Goal: Task Accomplishment & Management: Manage account settings

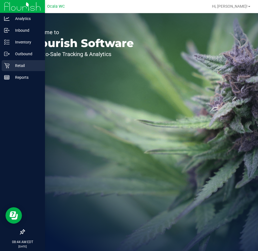
click at [17, 65] on p "Retail" at bounding box center [26, 65] width 33 height 7
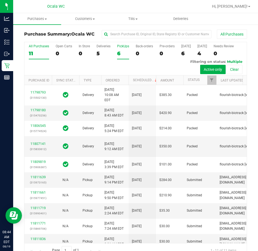
click at [119, 54] on div "6" at bounding box center [123, 53] width 12 height 6
click at [0, 0] on input "PickUps 6" at bounding box center [0, 0] width 0 height 0
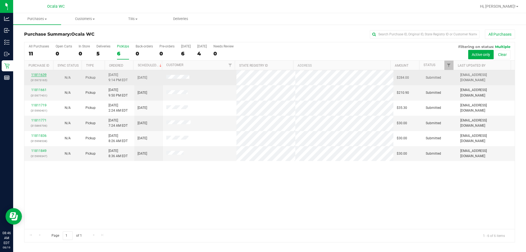
click at [38, 73] on link "11811639" at bounding box center [38, 75] width 15 height 4
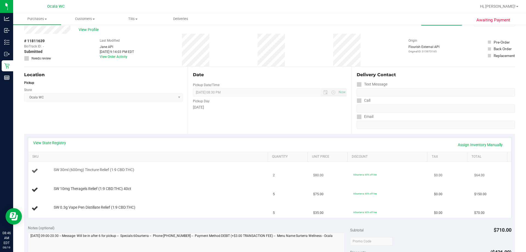
scroll to position [27, 0]
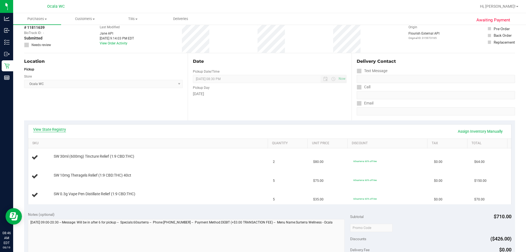
click at [55, 131] on link "View State Registry" at bounding box center [49, 129] width 33 height 5
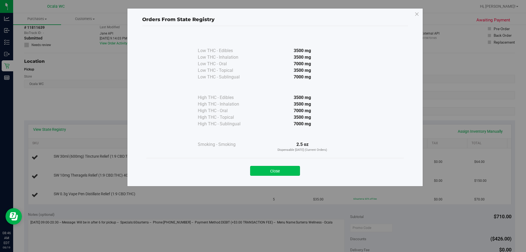
click at [257, 171] on button "Close" at bounding box center [275, 171] width 50 height 10
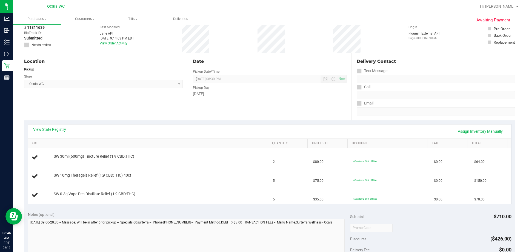
click at [54, 129] on link "View State Registry" at bounding box center [49, 129] width 33 height 5
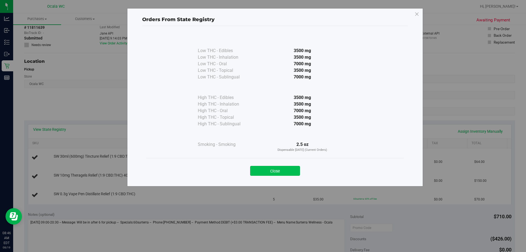
click at [257, 169] on button "Close" at bounding box center [275, 171] width 50 height 10
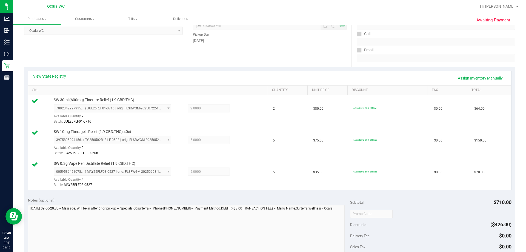
scroll to position [192, 0]
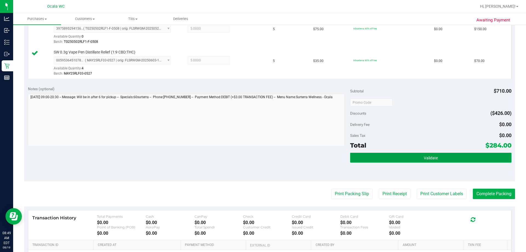
click at [257, 156] on button "Validate" at bounding box center [430, 158] width 161 height 10
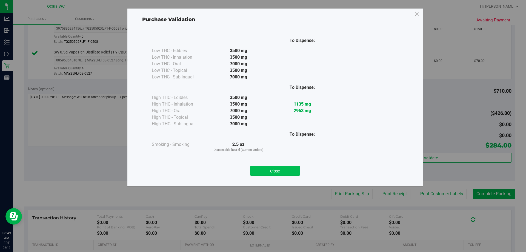
click at [257, 168] on button "Close" at bounding box center [275, 171] width 50 height 10
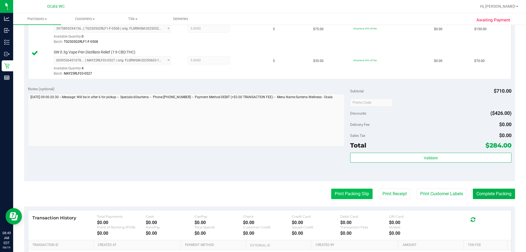
click at [257, 193] on button "Print Packing Slip" at bounding box center [351, 193] width 41 height 10
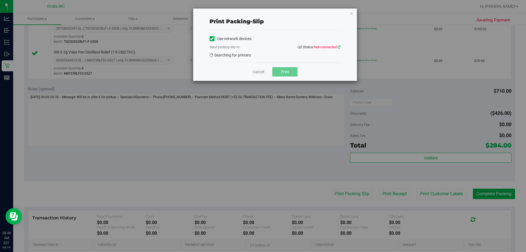
click at [257, 46] on icon at bounding box center [338, 47] width 3 height 4
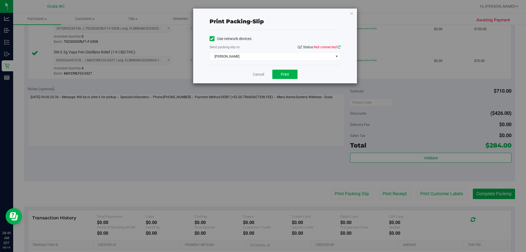
click at [257, 47] on icon at bounding box center [338, 47] width 3 height 4
click at [257, 75] on link "Cancel" at bounding box center [259, 74] width 12 height 6
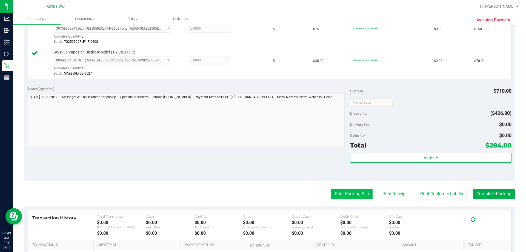
click at [257, 190] on button "Print Packing Slip" at bounding box center [351, 193] width 41 height 10
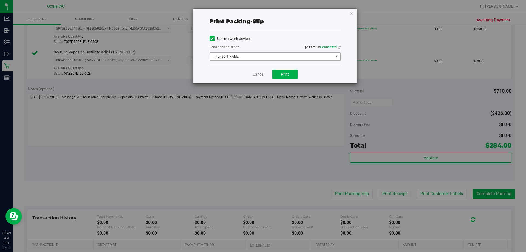
click at [249, 56] on span "[PERSON_NAME]" at bounding box center [272, 57] width 124 height 8
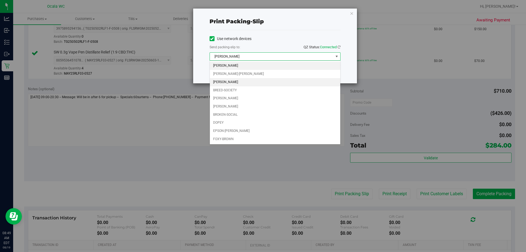
click at [231, 83] on li "[PERSON_NAME]" at bounding box center [275, 82] width 130 height 8
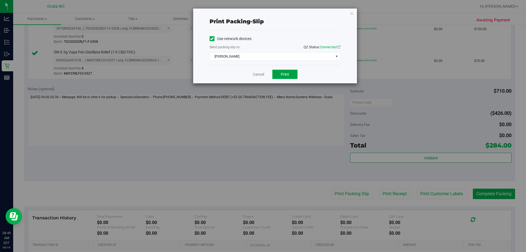
click at [257, 76] on button "Print" at bounding box center [284, 74] width 25 height 9
click at [257, 74] on link "Cancel" at bounding box center [259, 74] width 12 height 6
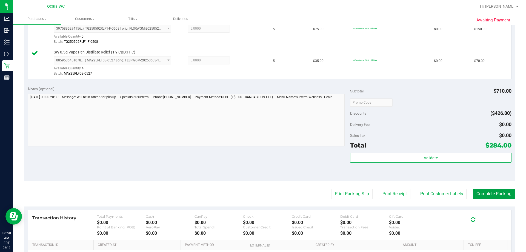
click at [257, 193] on button "Complete Packing" at bounding box center [494, 193] width 42 height 10
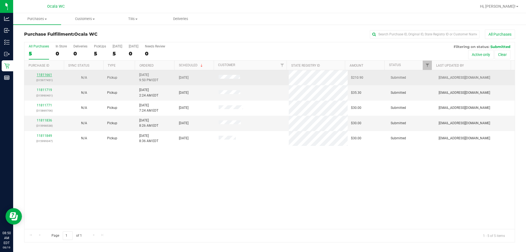
click at [45, 74] on link "11811661" at bounding box center [44, 75] width 15 height 4
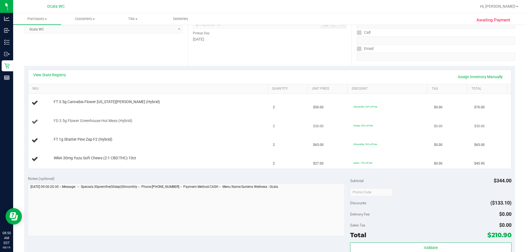
scroll to position [82, 0]
click at [57, 73] on link "View State Registry" at bounding box center [49, 74] width 33 height 5
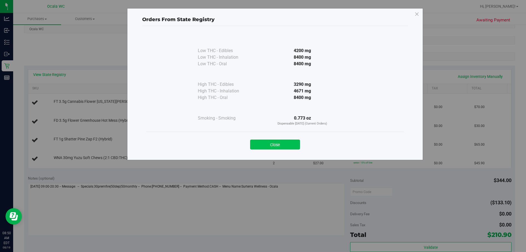
click at [257, 140] on button "Close" at bounding box center [275, 144] width 50 height 10
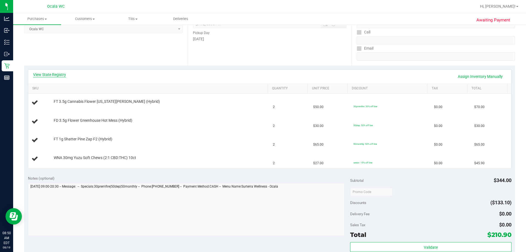
click at [56, 73] on link "View State Registry" at bounding box center [49, 74] width 33 height 5
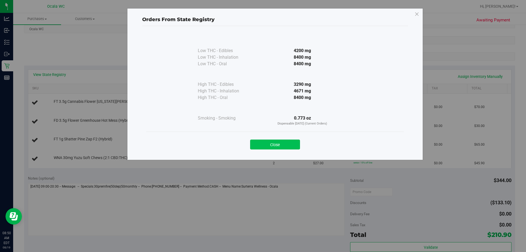
click at [257, 146] on button "Close" at bounding box center [275, 144] width 50 height 10
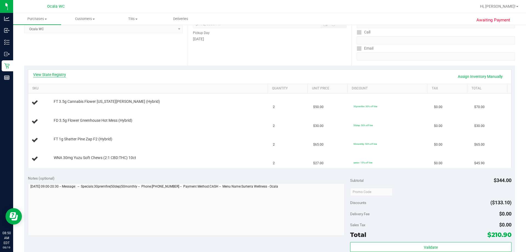
click at [57, 76] on link "View State Registry" at bounding box center [49, 74] width 33 height 5
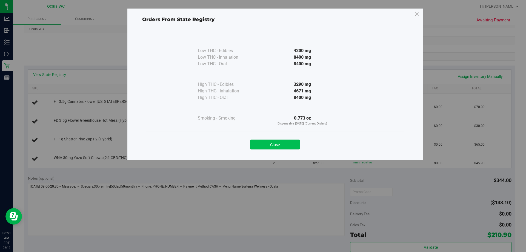
click at [257, 144] on button "Close" at bounding box center [275, 144] width 50 height 10
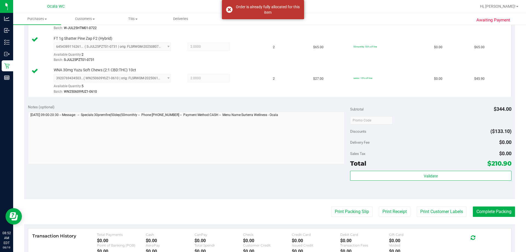
scroll to position [246, 0]
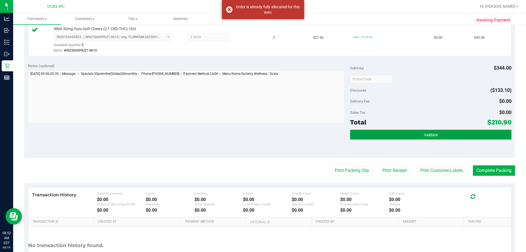
click at [257, 133] on button "Validate" at bounding box center [430, 135] width 161 height 10
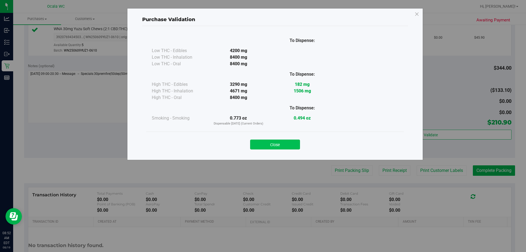
click at [257, 143] on button "Close" at bounding box center [275, 144] width 50 height 10
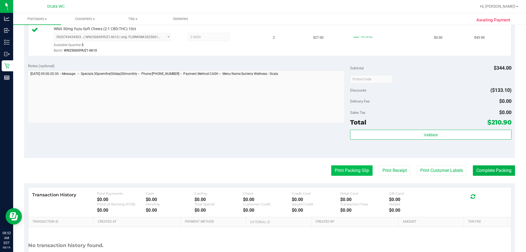
click at [257, 173] on button "Print Packing Slip" at bounding box center [351, 170] width 41 height 10
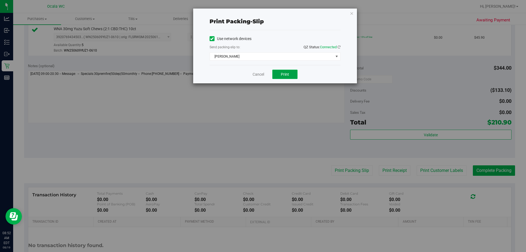
click at [257, 75] on span "Print" at bounding box center [285, 74] width 8 height 4
click at [256, 76] on link "Cancel" at bounding box center [259, 74] width 12 height 6
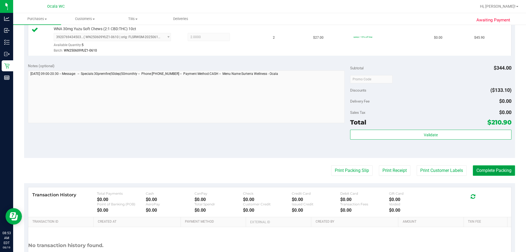
click at [257, 172] on button "Complete Packing" at bounding box center [494, 170] width 42 height 10
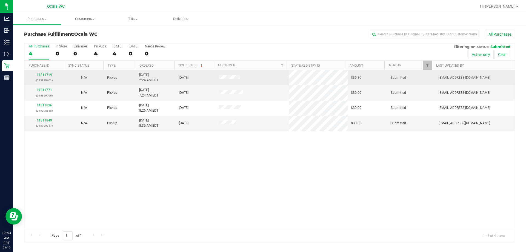
click at [46, 73] on div "11811719 (315990401)" at bounding box center [44, 77] width 33 height 10
click at [47, 74] on link "11811719" at bounding box center [44, 75] width 15 height 4
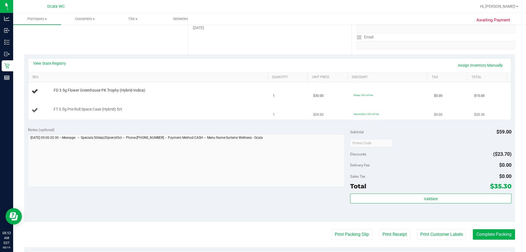
scroll to position [110, 0]
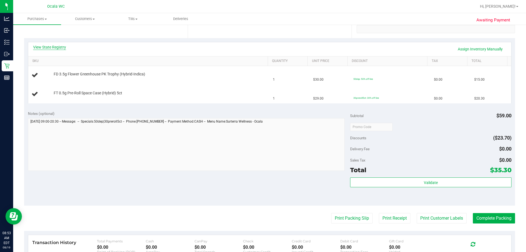
click at [61, 45] on link "View State Registry" at bounding box center [49, 46] width 33 height 5
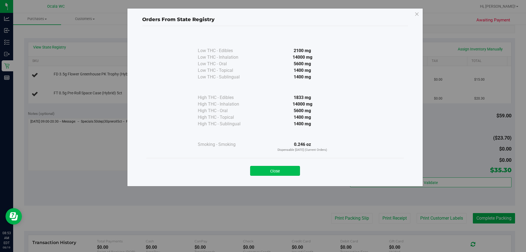
click at [257, 167] on button "Close" at bounding box center [275, 171] width 50 height 10
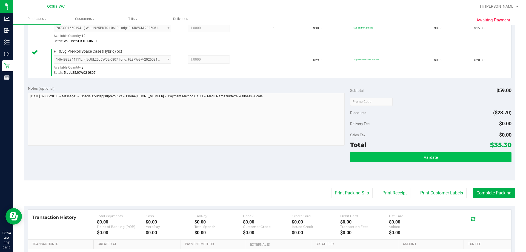
scroll to position [164, 0]
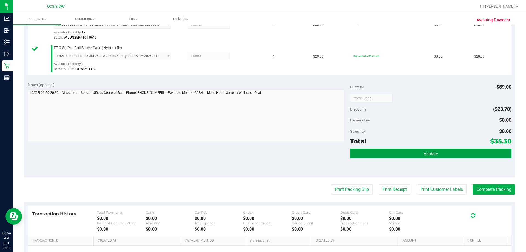
click at [257, 154] on button "Validate" at bounding box center [430, 153] width 161 height 10
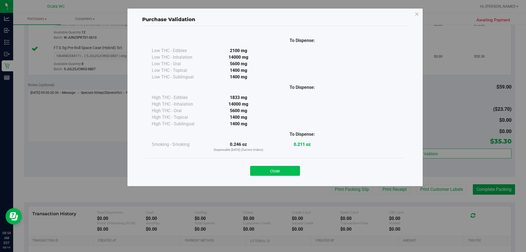
click at [257, 171] on button "Close" at bounding box center [275, 171] width 50 height 10
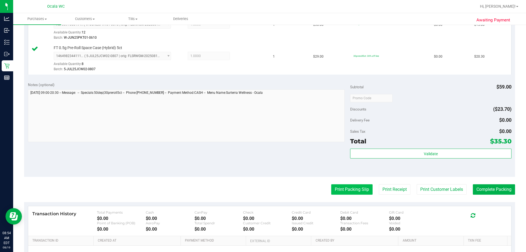
click at [257, 192] on button "Print Packing Slip" at bounding box center [351, 189] width 41 height 10
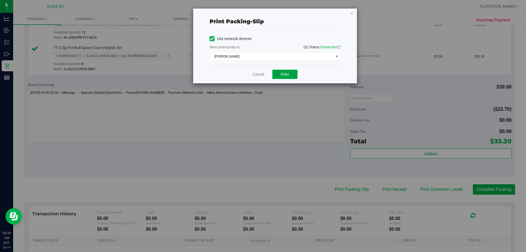
click at [257, 74] on span "Print" at bounding box center [285, 74] width 8 height 4
click at [257, 73] on link "Cancel" at bounding box center [259, 74] width 12 height 6
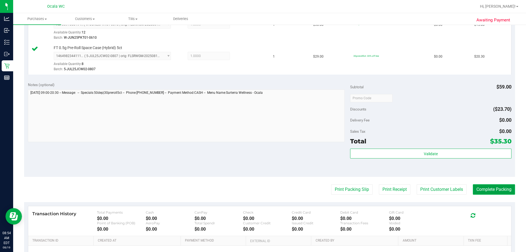
click at [257, 189] on button "Complete Packing" at bounding box center [494, 189] width 42 height 10
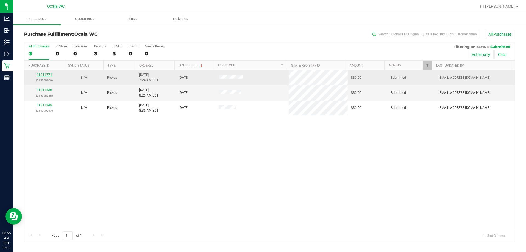
click at [41, 74] on link "11811771" at bounding box center [44, 75] width 15 height 4
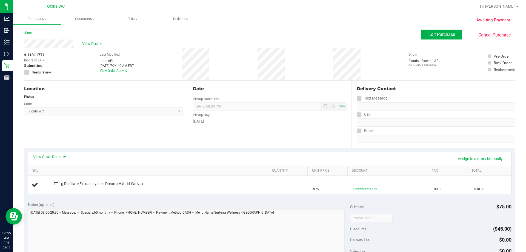
scroll to position [82, 0]
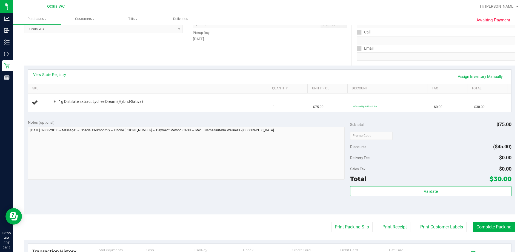
click at [41, 76] on link "View State Registry" at bounding box center [49, 74] width 33 height 5
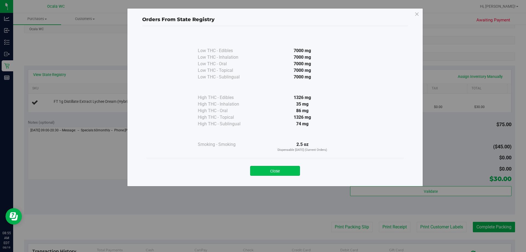
click at [257, 167] on button "Close" at bounding box center [275, 171] width 50 height 10
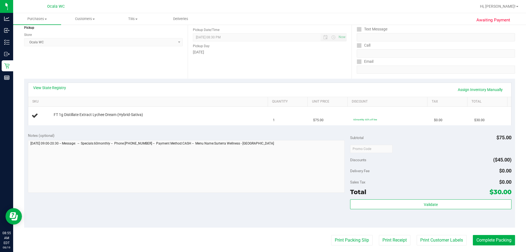
scroll to position [0, 0]
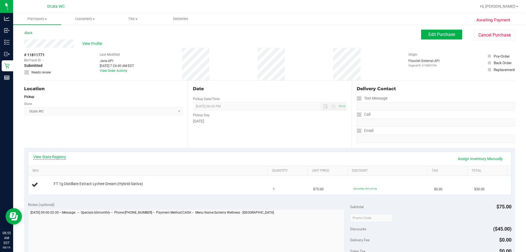
click at [52, 154] on link "View State Registry" at bounding box center [49, 156] width 33 height 5
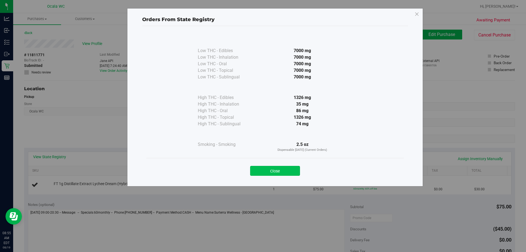
click at [257, 168] on button "Close" at bounding box center [275, 171] width 50 height 10
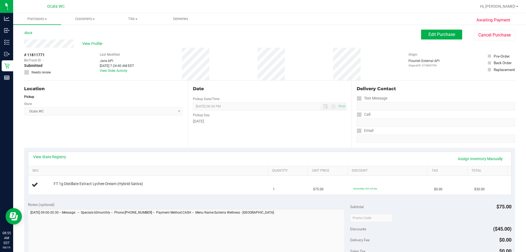
click at [245, 122] on div "[DATE]" at bounding box center [269, 121] width 153 height 6
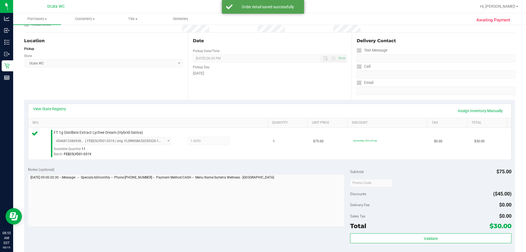
scroll to position [137, 0]
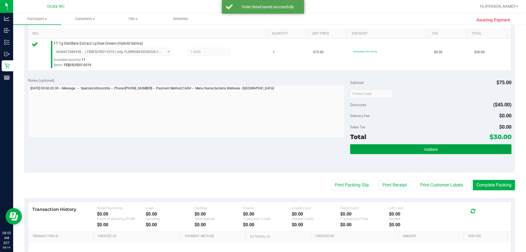
click at [257, 152] on button "Validate" at bounding box center [430, 149] width 161 height 10
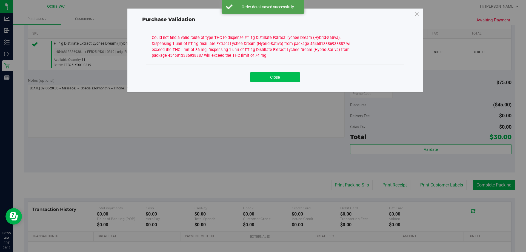
click at [257, 77] on button "Close" at bounding box center [275, 77] width 50 height 10
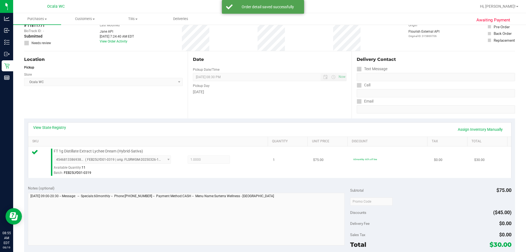
scroll to position [82, 0]
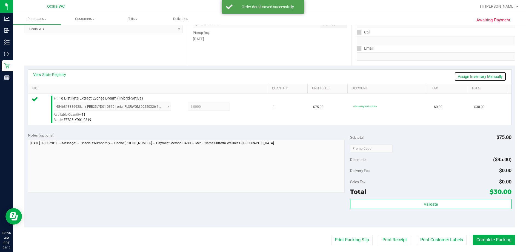
click at [257, 76] on link "Assign Inventory Manually" at bounding box center [480, 76] width 52 height 9
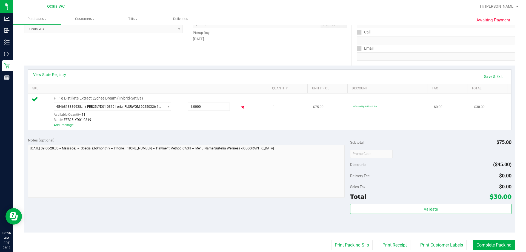
click at [240, 107] on icon at bounding box center [243, 107] width 6 height 6
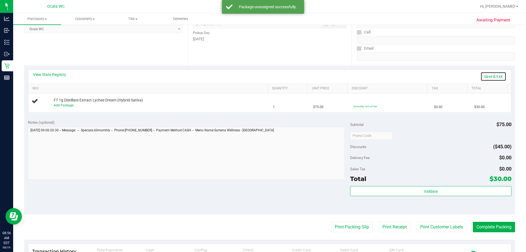
click at [257, 74] on link "Save & Exit" at bounding box center [493, 76] width 26 height 9
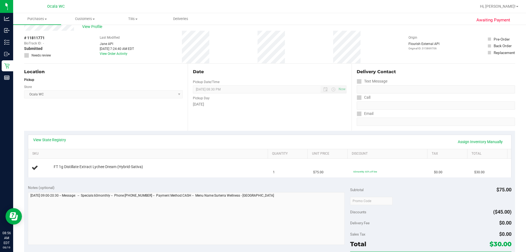
scroll to position [0, 0]
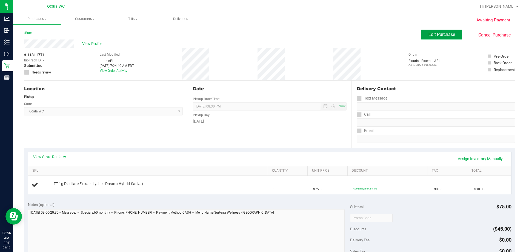
click at [257, 38] on button "Edit Purchase" at bounding box center [441, 35] width 41 height 10
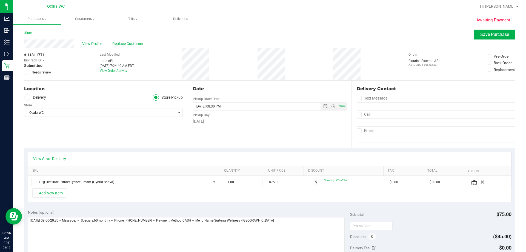
click at [27, 72] on icon at bounding box center [27, 72] width 4 height 0
click at [0, 0] on input "Needs review" at bounding box center [0, 0] width 0 height 0
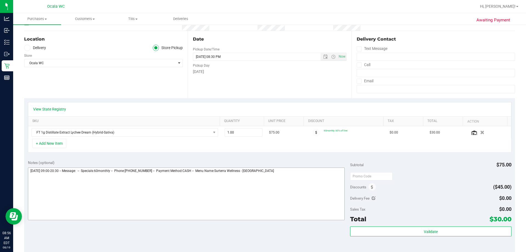
scroll to position [110, 0]
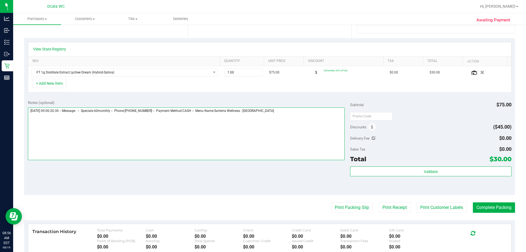
click at [257, 112] on textarea at bounding box center [186, 133] width 317 height 53
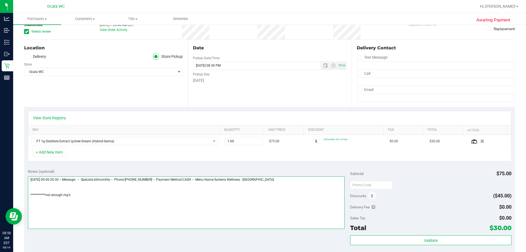
scroll to position [0, 0]
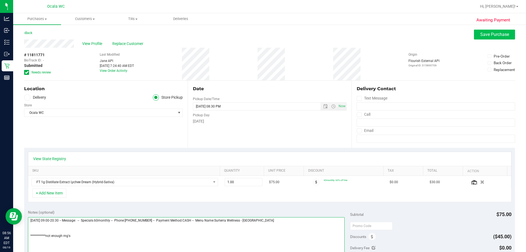
type textarea "**********"
click at [257, 31] on button "Save Purchase" at bounding box center [494, 35] width 41 height 10
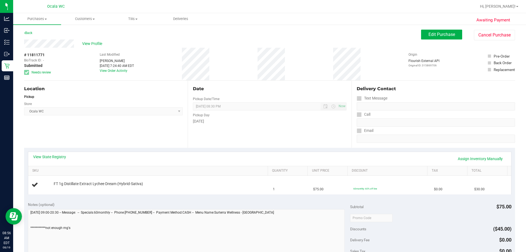
click at [159, 38] on div "Back Edit Purchase Cancel Purchase" at bounding box center [269, 35] width 491 height 10
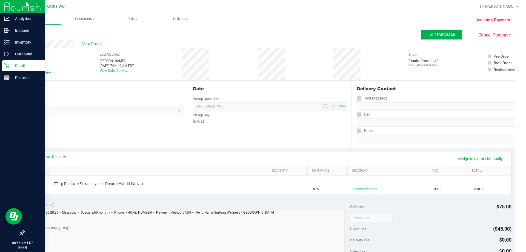
click at [22, 65] on p "Retail" at bounding box center [26, 65] width 33 height 7
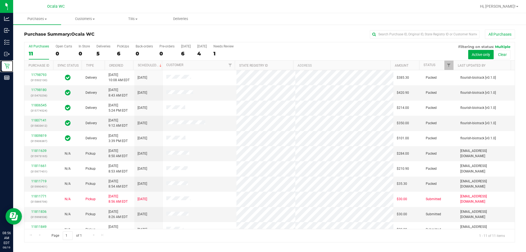
scroll to position [8, 0]
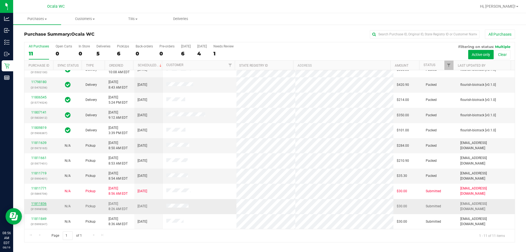
click at [38, 204] on link "11811836" at bounding box center [38, 204] width 15 height 4
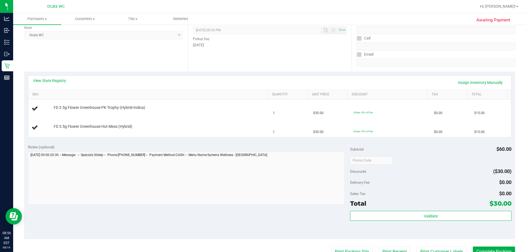
scroll to position [82, 0]
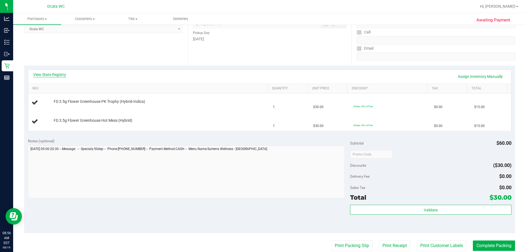
click at [55, 73] on link "View State Registry" at bounding box center [49, 74] width 33 height 5
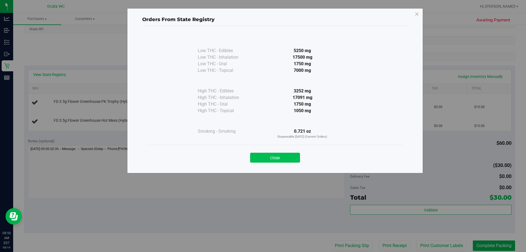
click at [257, 157] on button "Close" at bounding box center [275, 158] width 50 height 10
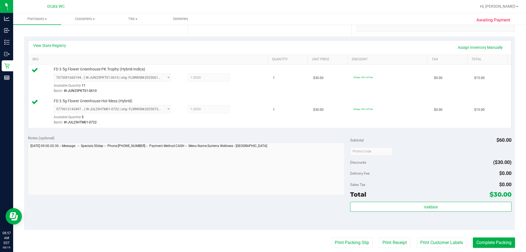
scroll to position [192, 0]
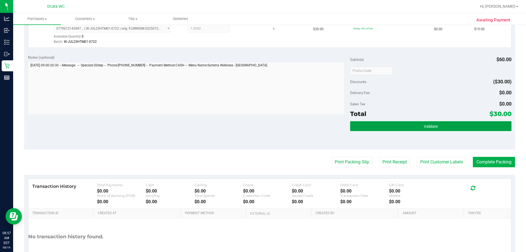
click at [257, 125] on span "Validate" at bounding box center [431, 126] width 14 height 4
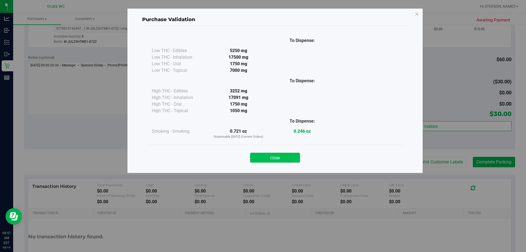
click at [257, 159] on button "Close" at bounding box center [275, 158] width 50 height 10
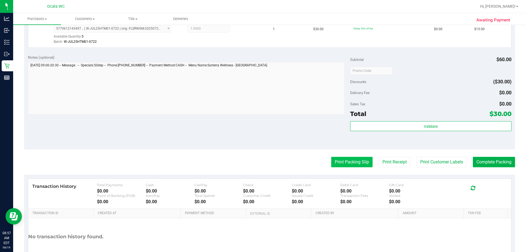
click at [257, 163] on button "Print Packing Slip" at bounding box center [351, 162] width 41 height 10
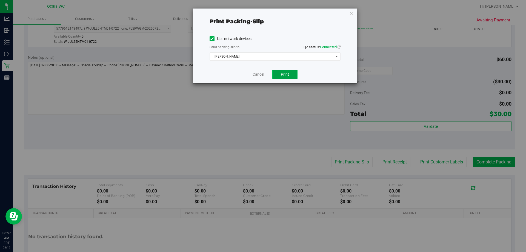
click at [257, 76] on button "Print" at bounding box center [284, 74] width 25 height 9
click at [257, 73] on link "Cancel" at bounding box center [259, 74] width 12 height 6
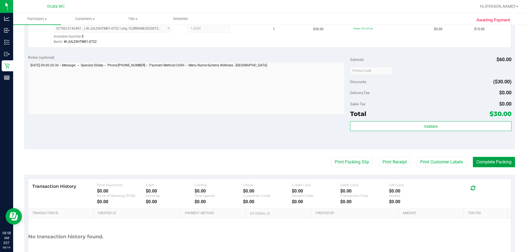
click at [257, 159] on button "Complete Packing" at bounding box center [494, 162] width 42 height 10
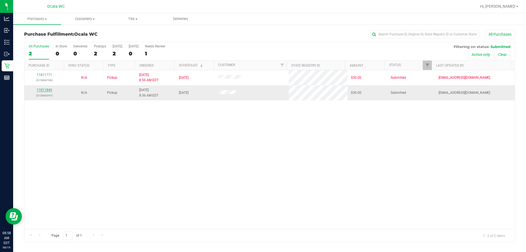
click at [43, 90] on link "11811849" at bounding box center [44, 90] width 15 height 4
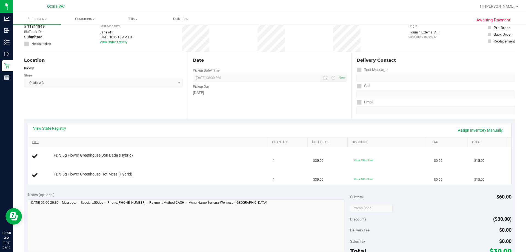
scroll to position [55, 0]
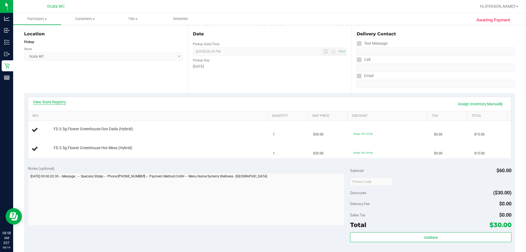
click at [52, 101] on link "View State Registry" at bounding box center [49, 101] width 33 height 5
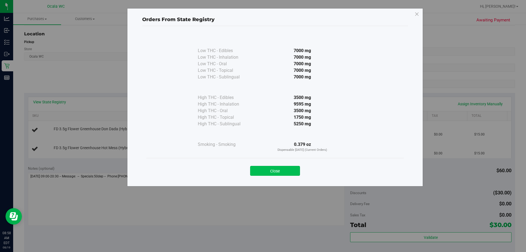
click at [257, 169] on button "Close" at bounding box center [275, 171] width 50 height 10
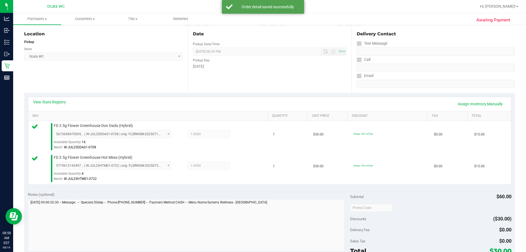
scroll to position [192, 0]
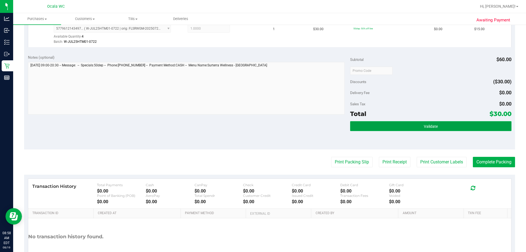
click at [257, 126] on button "Validate" at bounding box center [430, 126] width 161 height 10
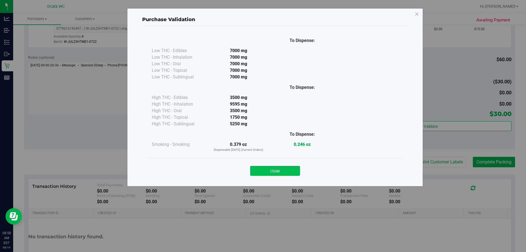
click at [257, 167] on button "Close" at bounding box center [275, 171] width 50 height 10
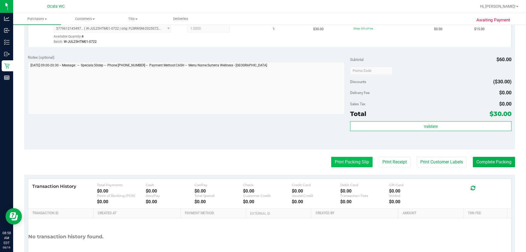
click at [257, 160] on button "Print Packing Slip" at bounding box center [351, 162] width 41 height 10
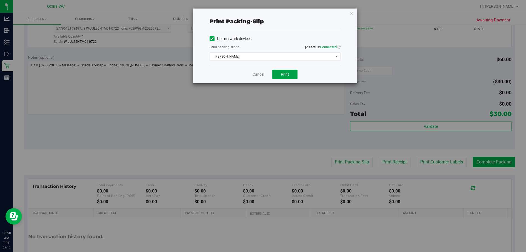
click at [257, 71] on button "Print" at bounding box center [284, 74] width 25 height 9
click at [257, 74] on link "Cancel" at bounding box center [259, 74] width 12 height 6
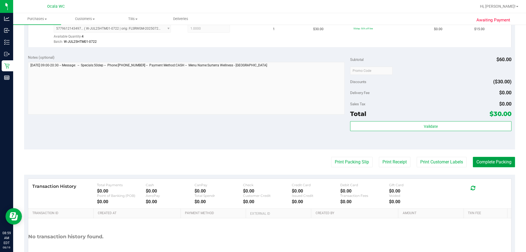
click at [257, 163] on button "Complete Packing" at bounding box center [494, 162] width 42 height 10
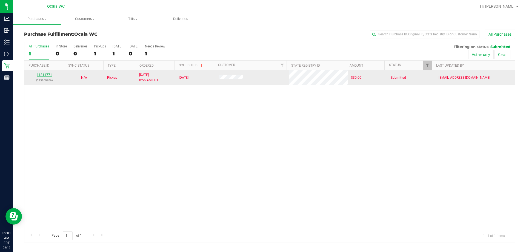
click at [44, 74] on link "11811771" at bounding box center [44, 75] width 15 height 4
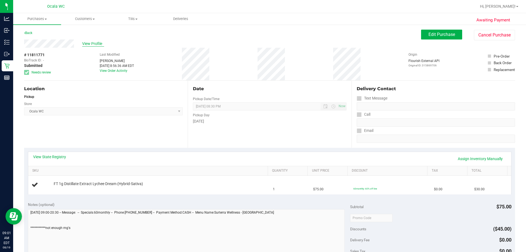
click at [90, 43] on span "View Profile" at bounding box center [93, 44] width 22 height 6
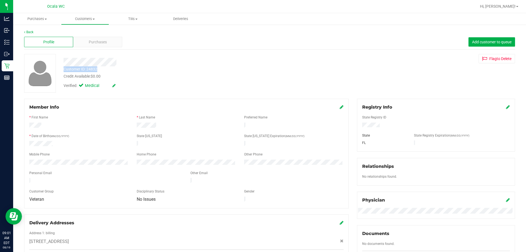
drag, startPoint x: 61, startPoint y: 68, endPoint x: 99, endPoint y: 70, distance: 37.8
click at [102, 70] on div "Customer ID: 24832 Credit Available: $0.00" at bounding box center [184, 72] width 250 height 13
copy div "Customer ID: 24832"
click at [257, 82] on div "Customer ID: 24832 Credit Available: $0.00 Verified: Medical Flag to [GEOGRAPHI…" at bounding box center [269, 73] width 499 height 39
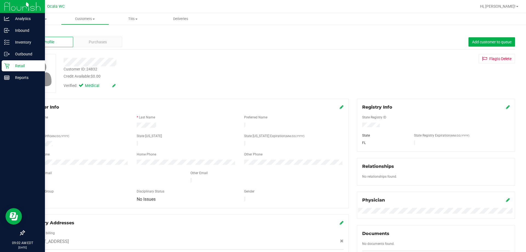
click at [16, 66] on p "Retail" at bounding box center [26, 65] width 33 height 7
